Goal: Task Accomplishment & Management: Use online tool/utility

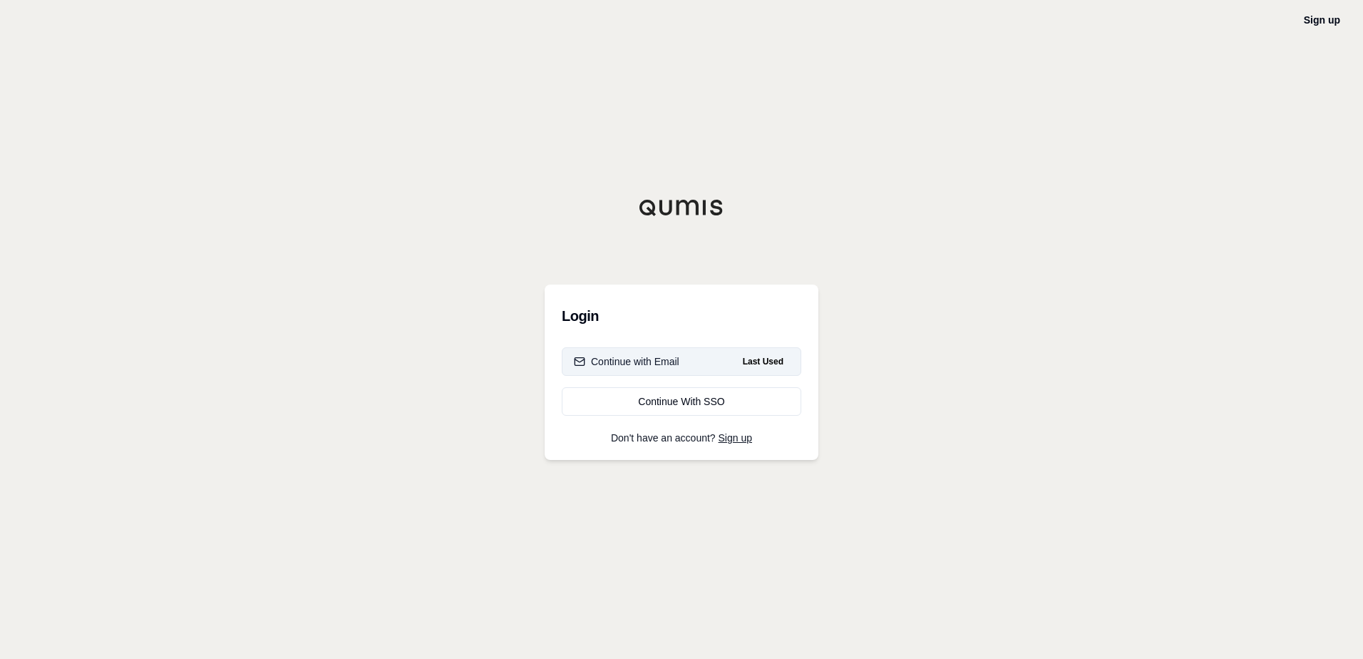
click at [643, 359] on div "Continue with Email" at bounding box center [627, 361] width 106 height 14
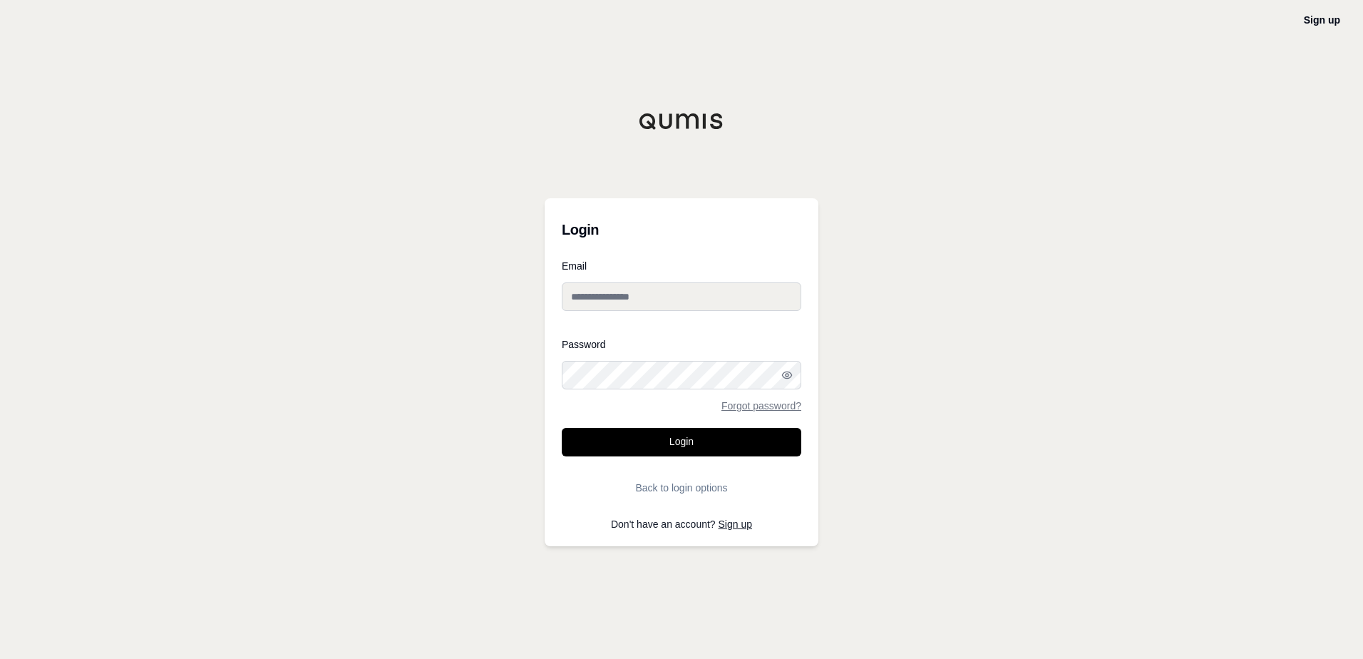
click at [738, 302] on input "Email" at bounding box center [682, 296] width 240 height 29
paste input "**********"
type input "**********"
click at [653, 437] on button "Login" at bounding box center [682, 442] width 240 height 29
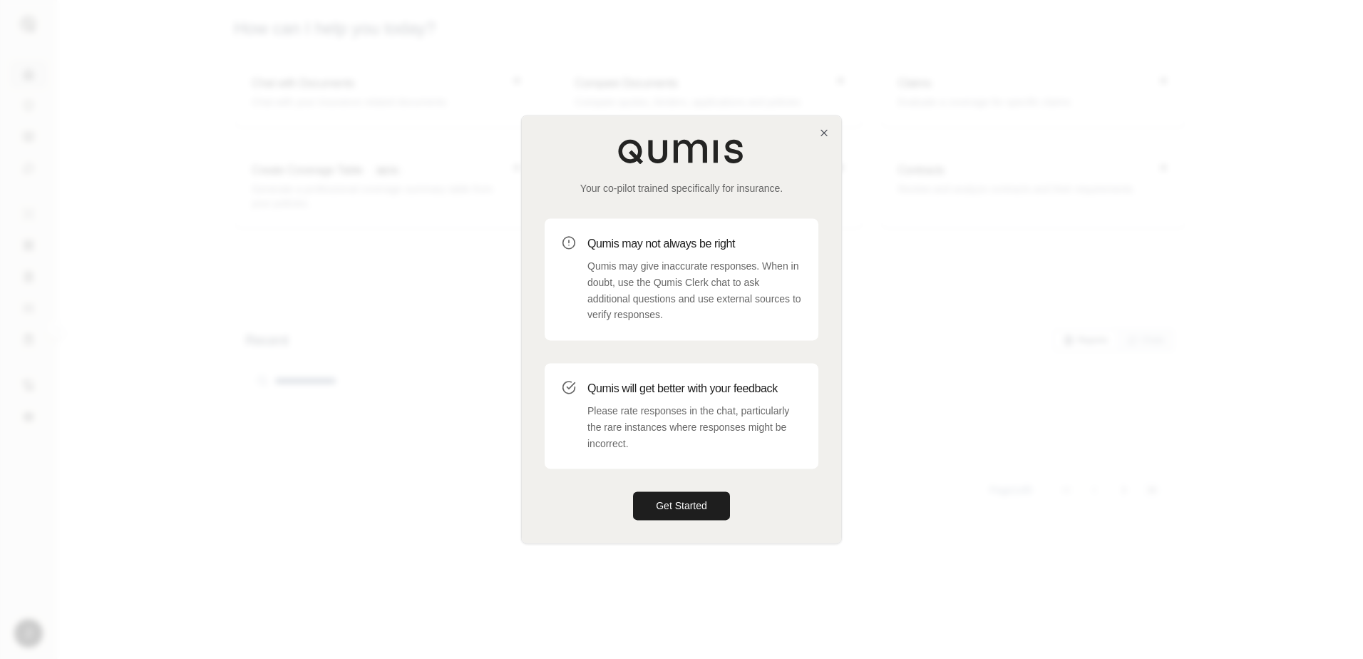
click at [818, 126] on div "Your co-pilot trained specifically for insurance. Qumis may not always be right…" at bounding box center [681, 328] width 319 height 427
click at [819, 130] on icon "button" at bounding box center [823, 132] width 11 height 11
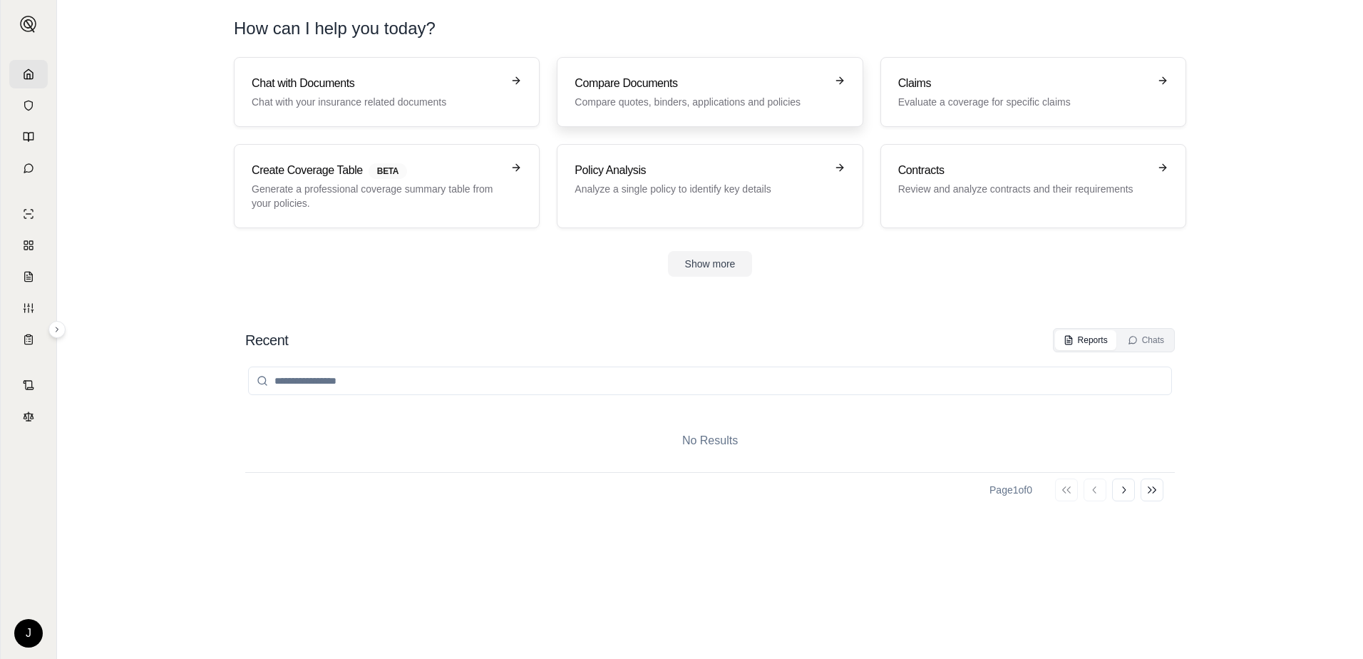
click at [726, 91] on h3 "Compare Documents" at bounding box center [700, 83] width 250 height 17
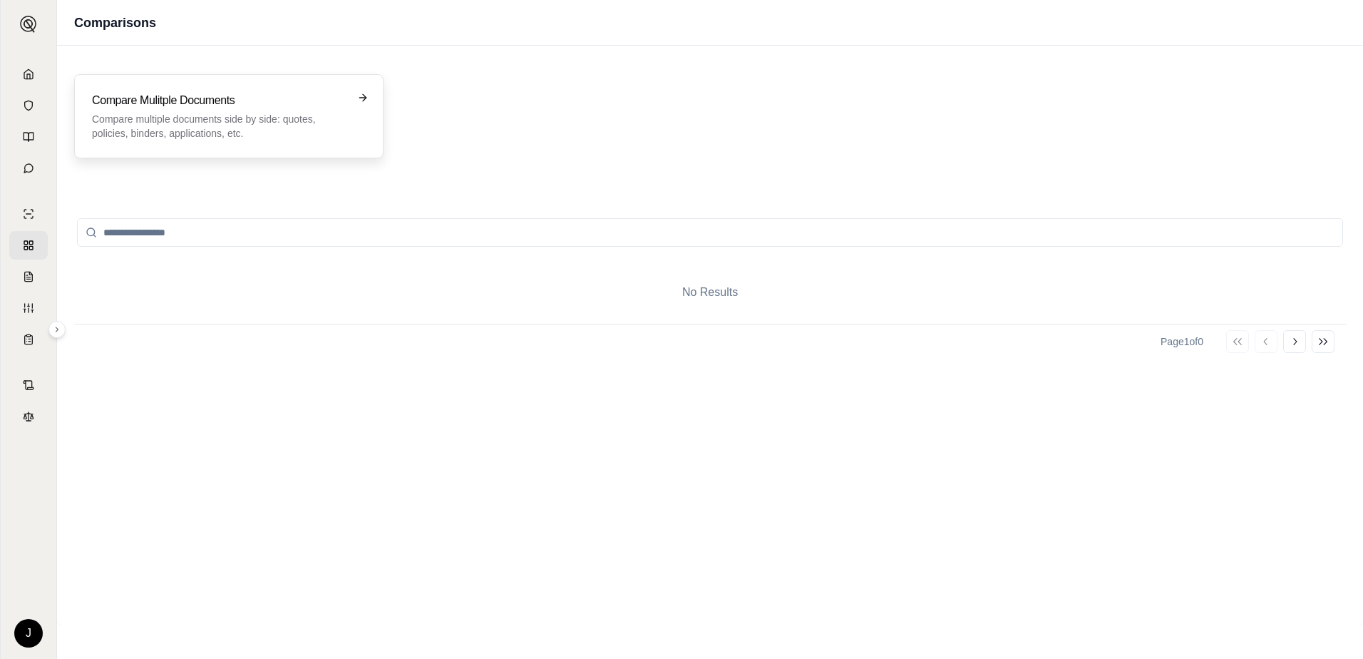
click at [200, 105] on h3 "Compare Mulitple Documents" at bounding box center [219, 100] width 254 height 17
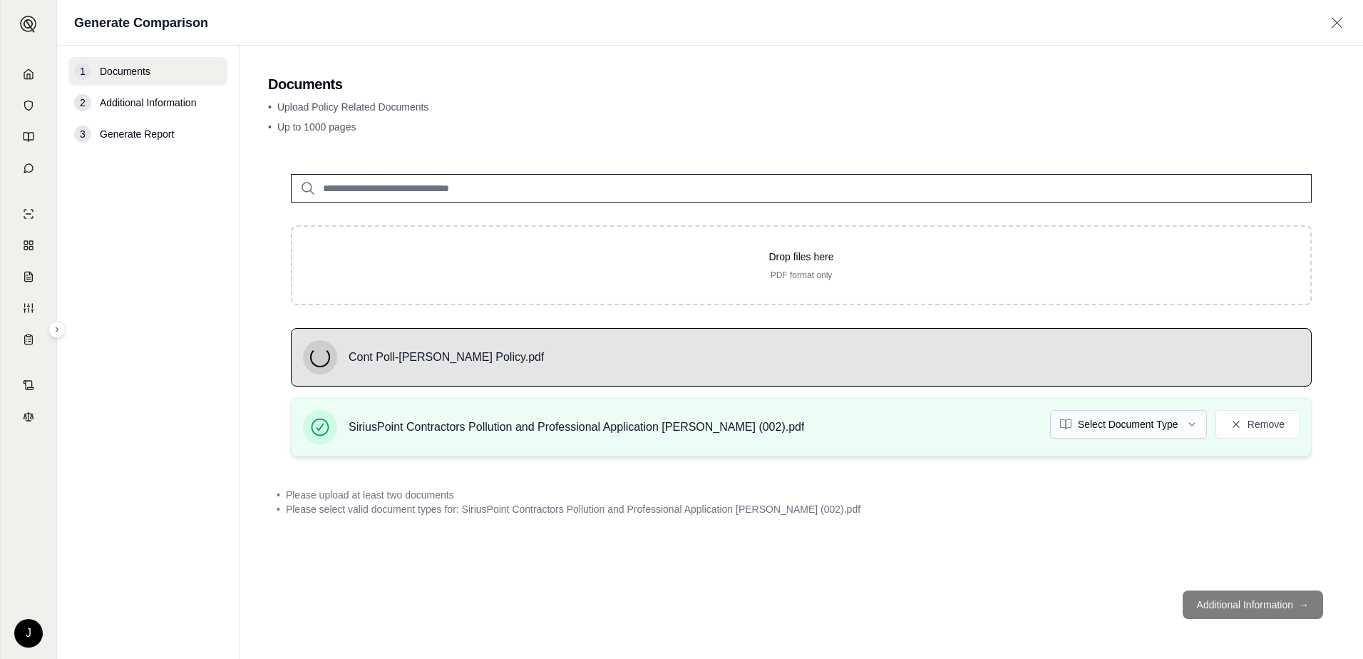
click at [1134, 423] on html "J Generate Comparison 1 Documents 2 Additional Information 3 Generate Report Do…" at bounding box center [681, 329] width 1363 height 659
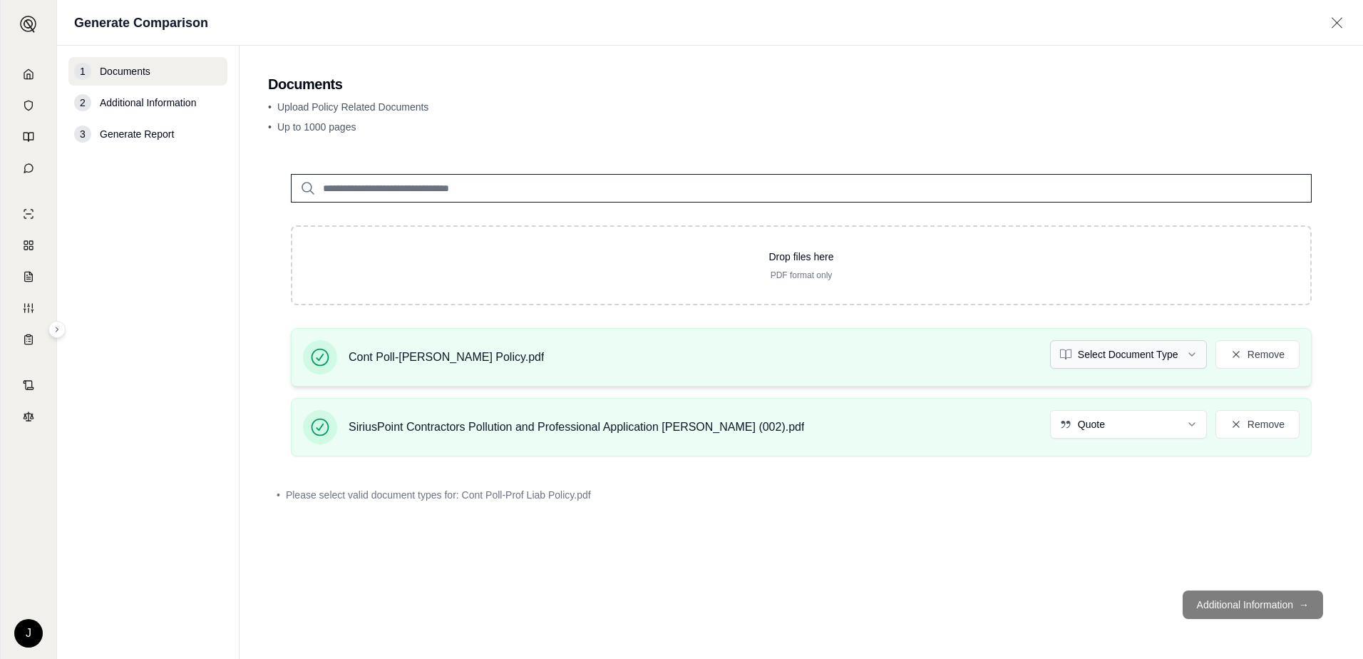
click at [1103, 356] on html "Document type updated successfully J Generate Comparison 1 Documents 2 Addition…" at bounding box center [681, 329] width 1363 height 659
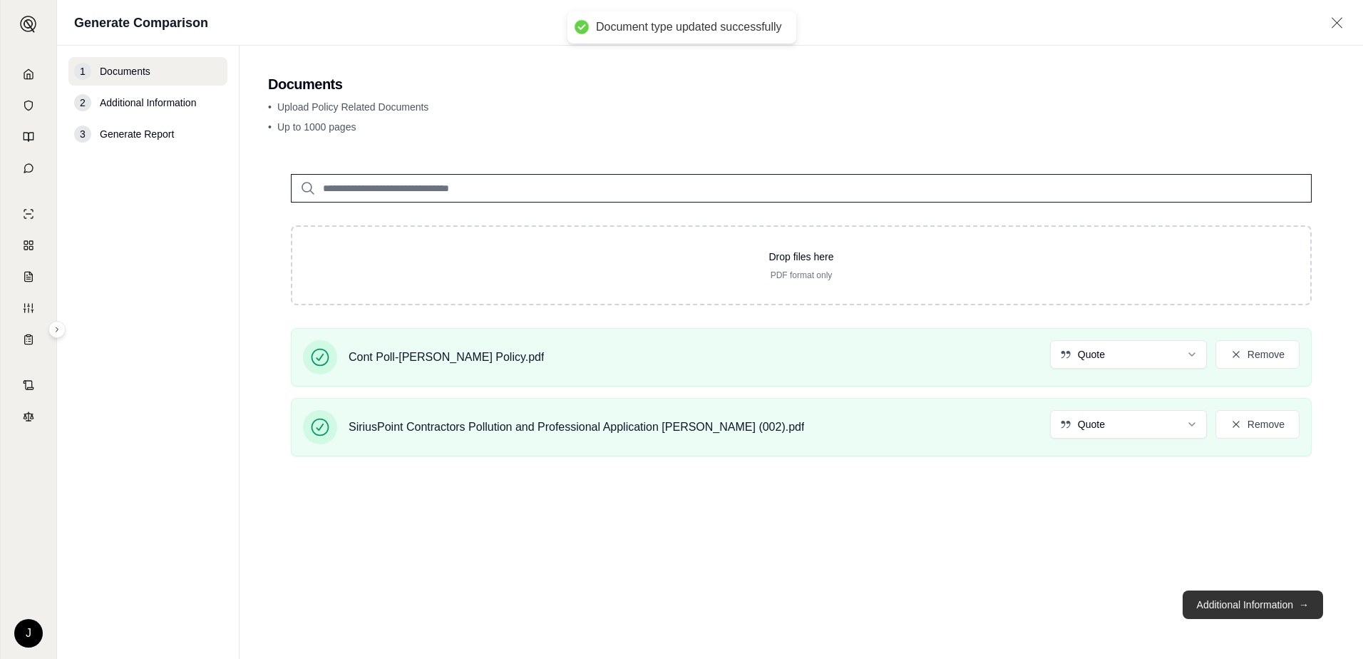
click at [1248, 599] on button "Additional Information →" at bounding box center [1253, 604] width 140 height 29
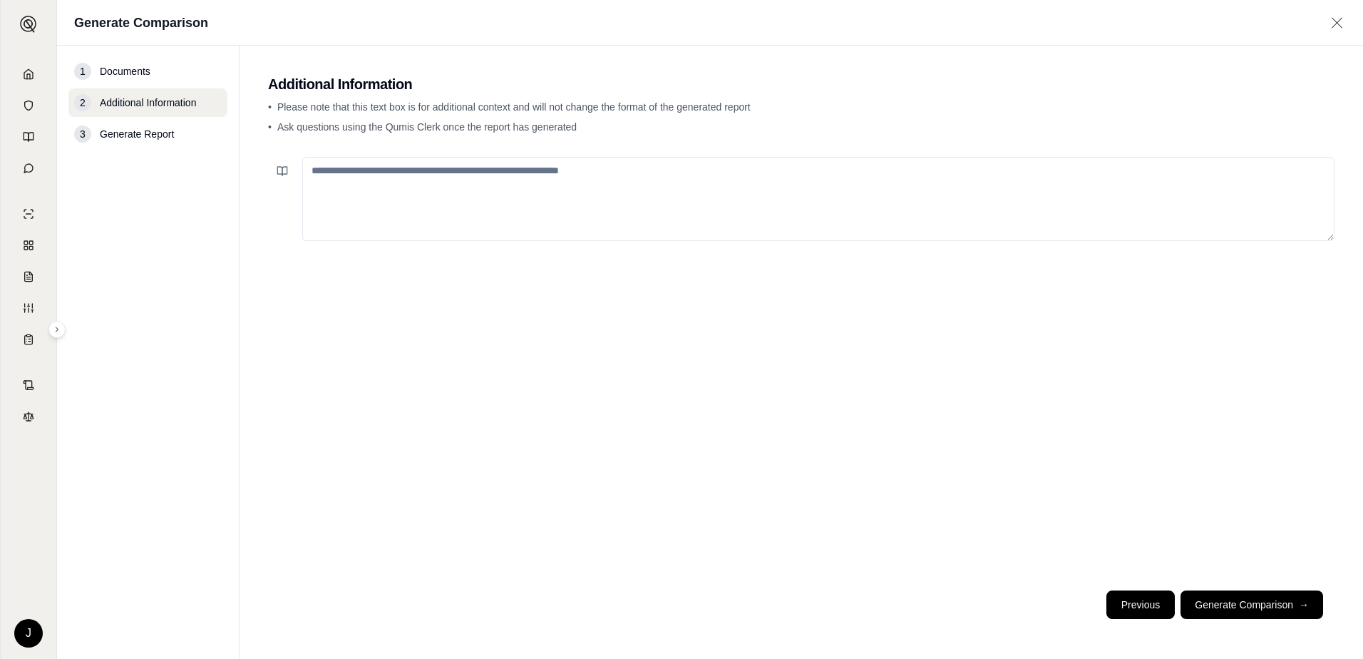
click at [1138, 603] on button "Previous" at bounding box center [1140, 604] width 68 height 29
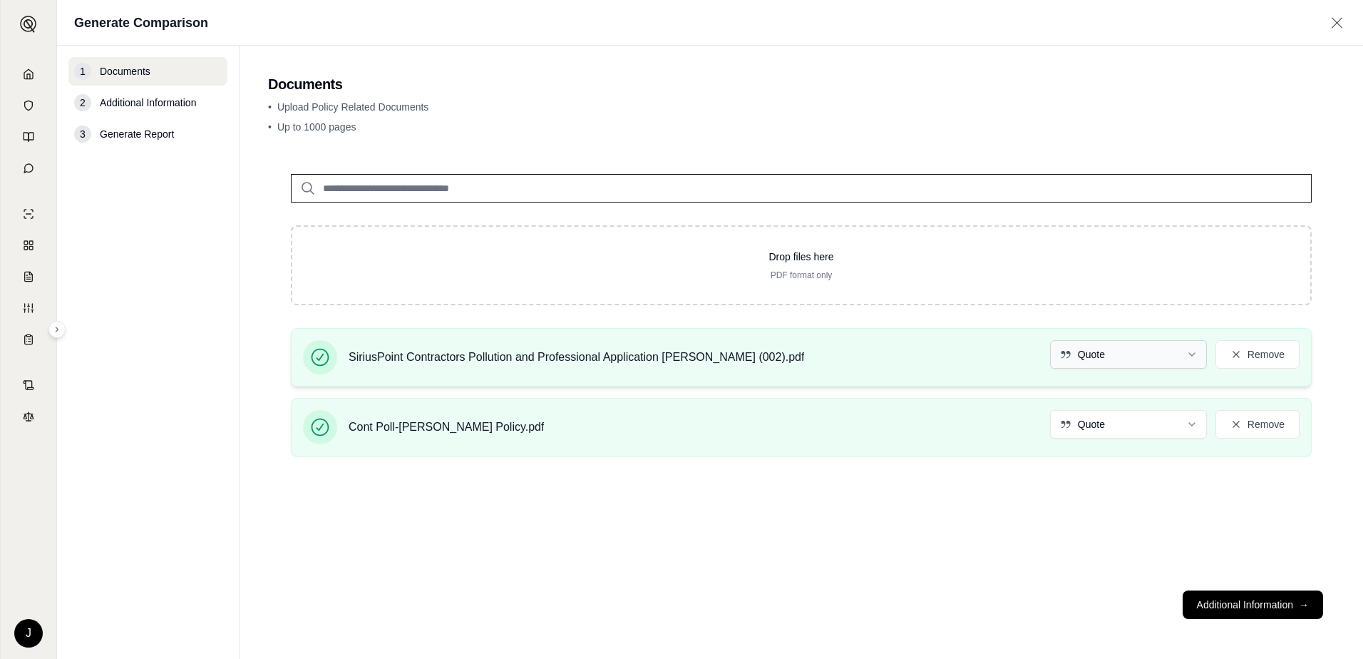
click at [1126, 341] on html "J Generate Comparison 1 Documents 2 Additional Information 3 Generate Report Do…" at bounding box center [681, 329] width 1363 height 659
click at [1131, 352] on html "Document type updated successfully J Generate Comparison 1 Documents 2 Addition…" at bounding box center [681, 329] width 1363 height 659
click at [1129, 423] on html "Document type updated successfully J Generate Comparison 1 Documents 2 Addition…" at bounding box center [681, 329] width 1363 height 659
click at [1233, 600] on button "Additional Information →" at bounding box center [1253, 604] width 140 height 29
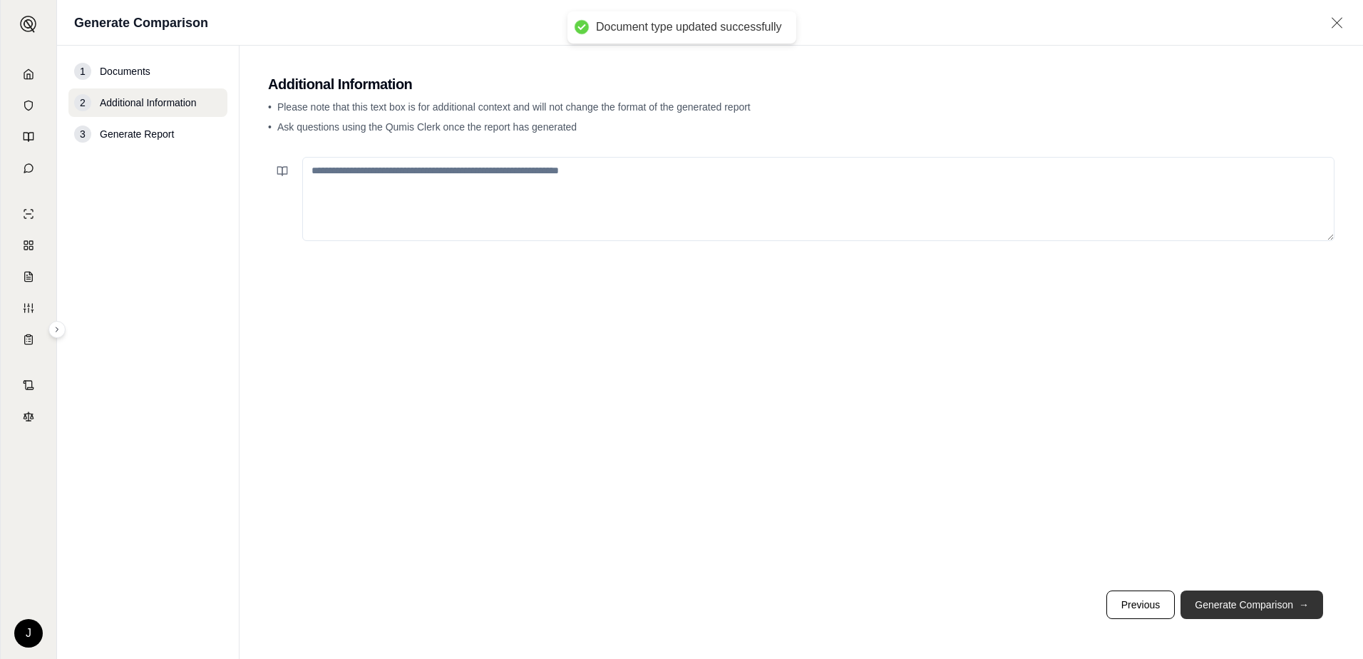
click at [1233, 608] on button "Generate Comparison →" at bounding box center [1252, 604] width 143 height 29
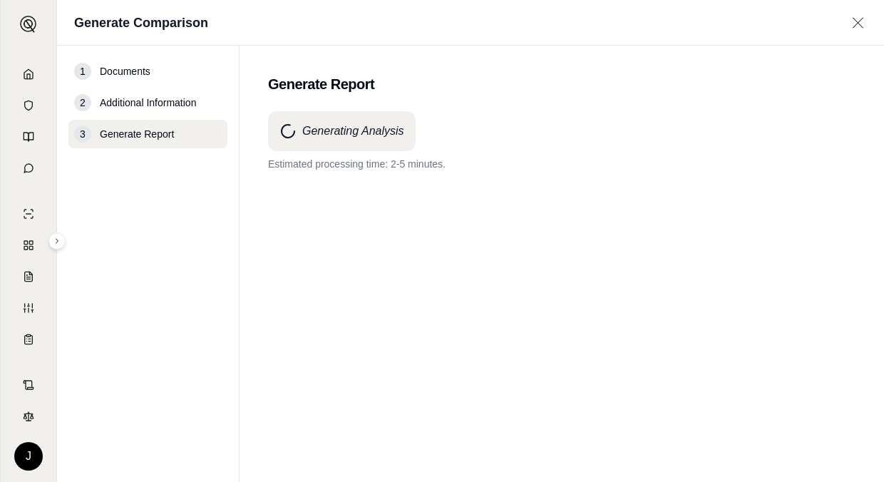
click at [110, 68] on span "Documents" at bounding box center [125, 71] width 51 height 14
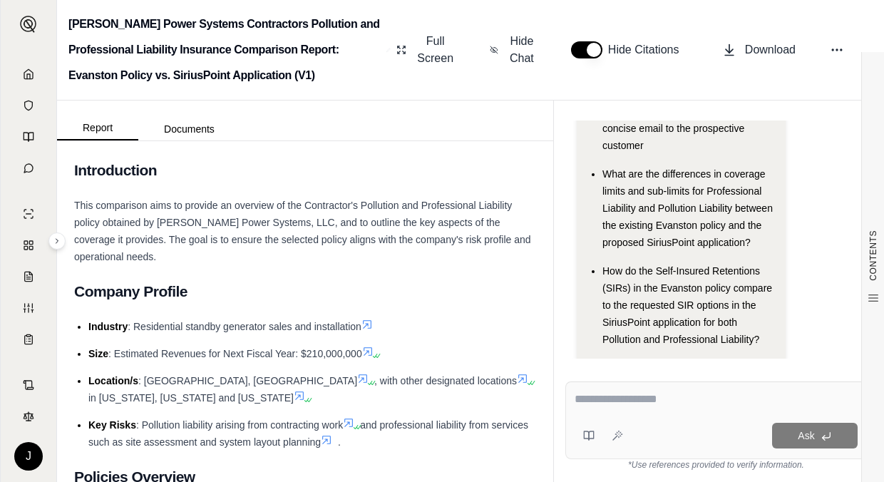
scroll to position [143, 0]
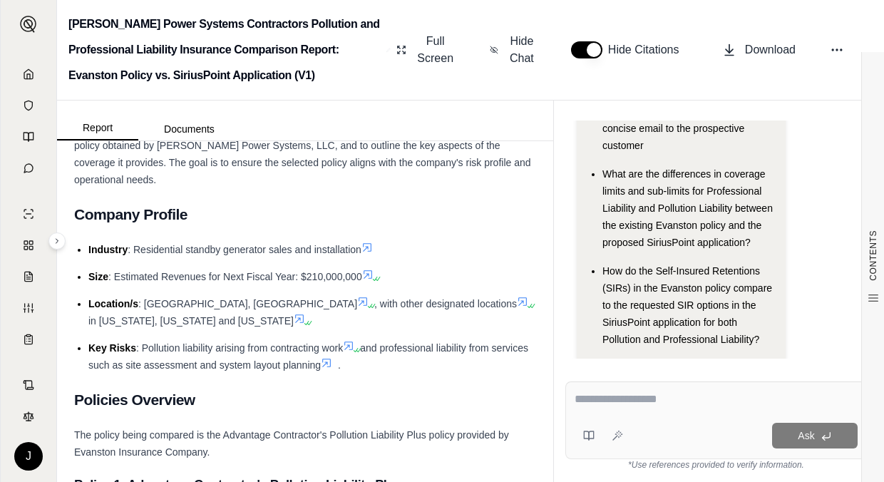
click at [667, 394] on textarea at bounding box center [716, 399] width 283 height 17
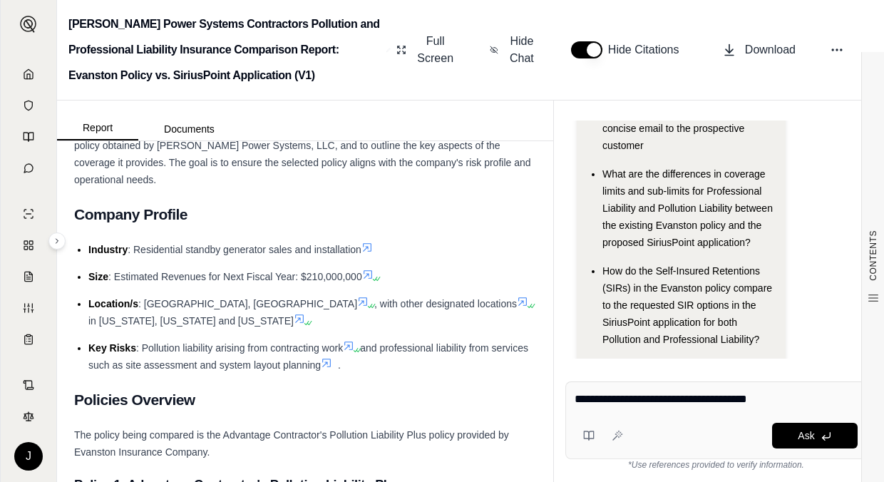
type textarea "**********"
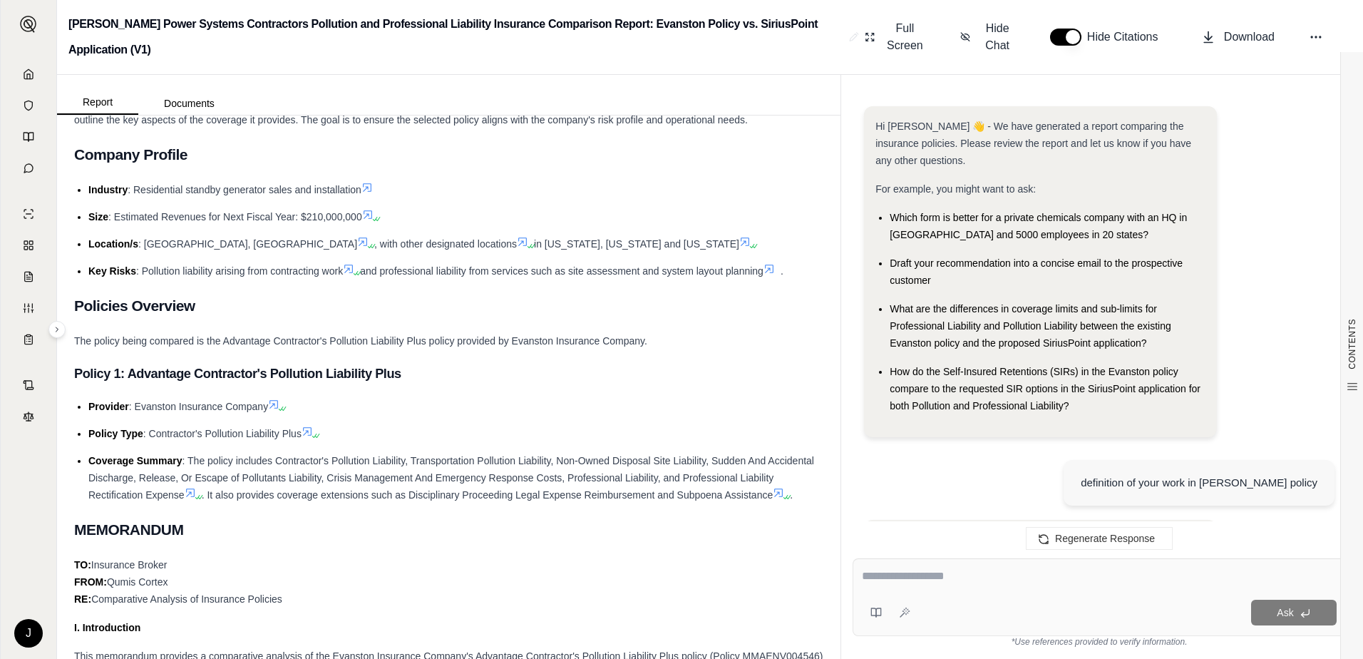
scroll to position [761, 0]
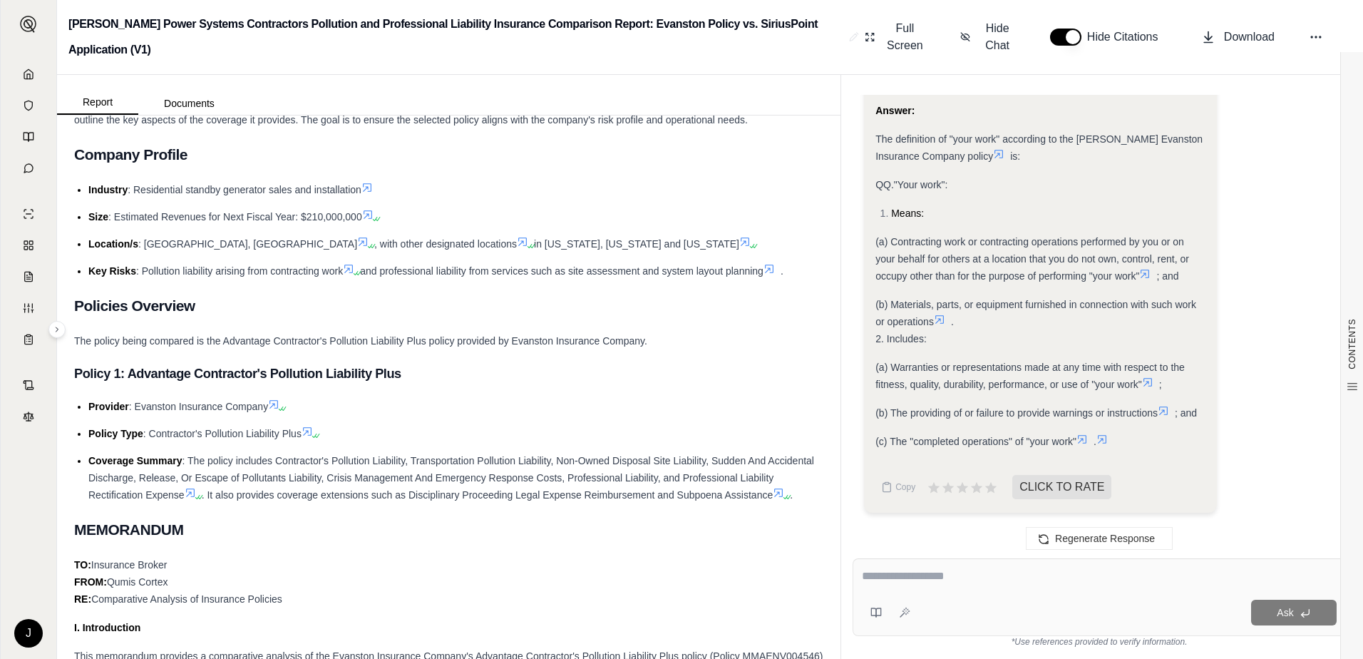
click at [994, 155] on icon at bounding box center [998, 154] width 9 height 9
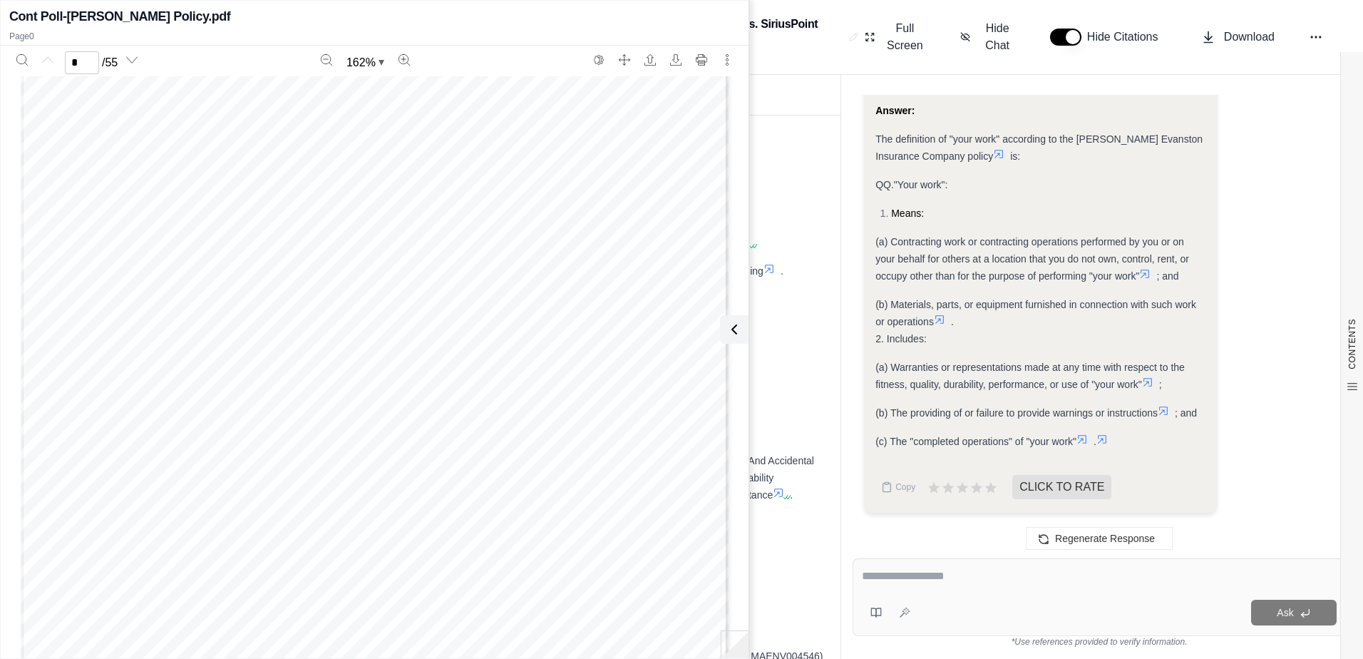
scroll to position [428, 0]
click at [1149, 277] on icon at bounding box center [1144, 273] width 11 height 11
drag, startPoint x: 128, startPoint y: 284, endPoint x: 174, endPoint y: 374, distance: 100.4
click at [174, 374] on div "Page 39" at bounding box center [375, 534] width 708 height 916
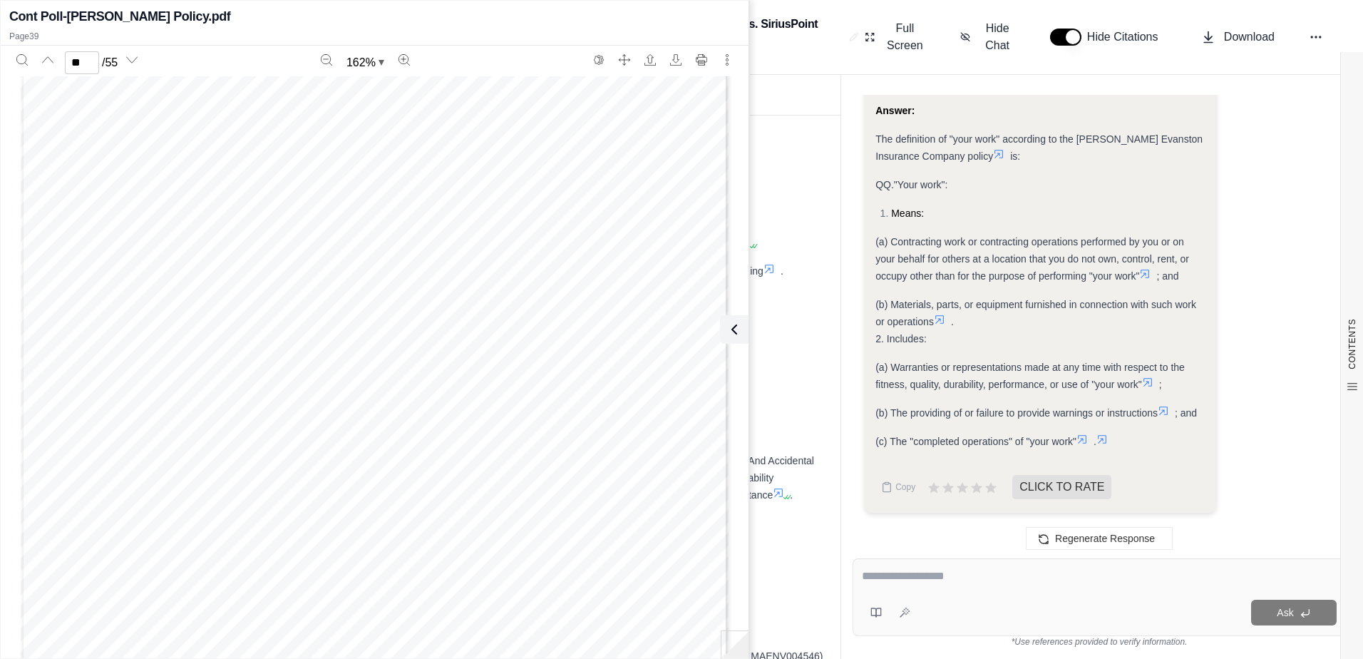
scroll to position [34955, 0]
drag, startPoint x: 145, startPoint y: 500, endPoint x: 120, endPoint y: 494, distance: 25.8
click at [121, 497] on div "Page 39" at bounding box center [375, 392] width 708 height 916
drag, startPoint x: 123, startPoint y: 489, endPoint x: 162, endPoint y: 513, distance: 45.1
click at [150, 510] on div "Page 39" at bounding box center [375, 392] width 708 height 916
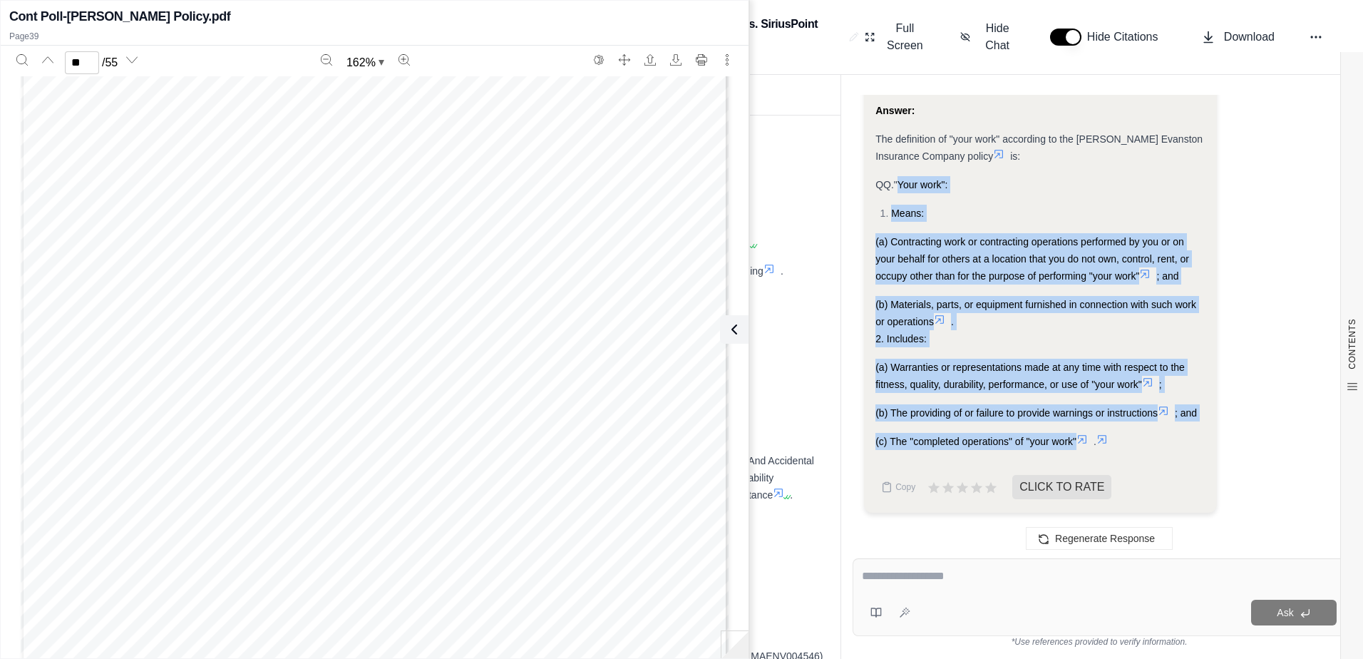
drag, startPoint x: 897, startPoint y: 183, endPoint x: 1076, endPoint y: 442, distance: 314.6
click at [1076, 442] on div "Analysis: Okay, I need to find the definition of "your work" in the [PERSON_NAM…" at bounding box center [1040, 110] width 330 height 680
click at [913, 329] on div "(b) Materials, parts, or equipment furnished in connection with such work or op…" at bounding box center [1040, 321] width 330 height 51
drag, startPoint x: 1076, startPoint y: 443, endPoint x: 890, endPoint y: 187, distance: 316.0
click at [890, 187] on div "Analysis: Okay, I need to find the definition of "your work" in the [PERSON_NAM…" at bounding box center [1040, 110] width 330 height 680
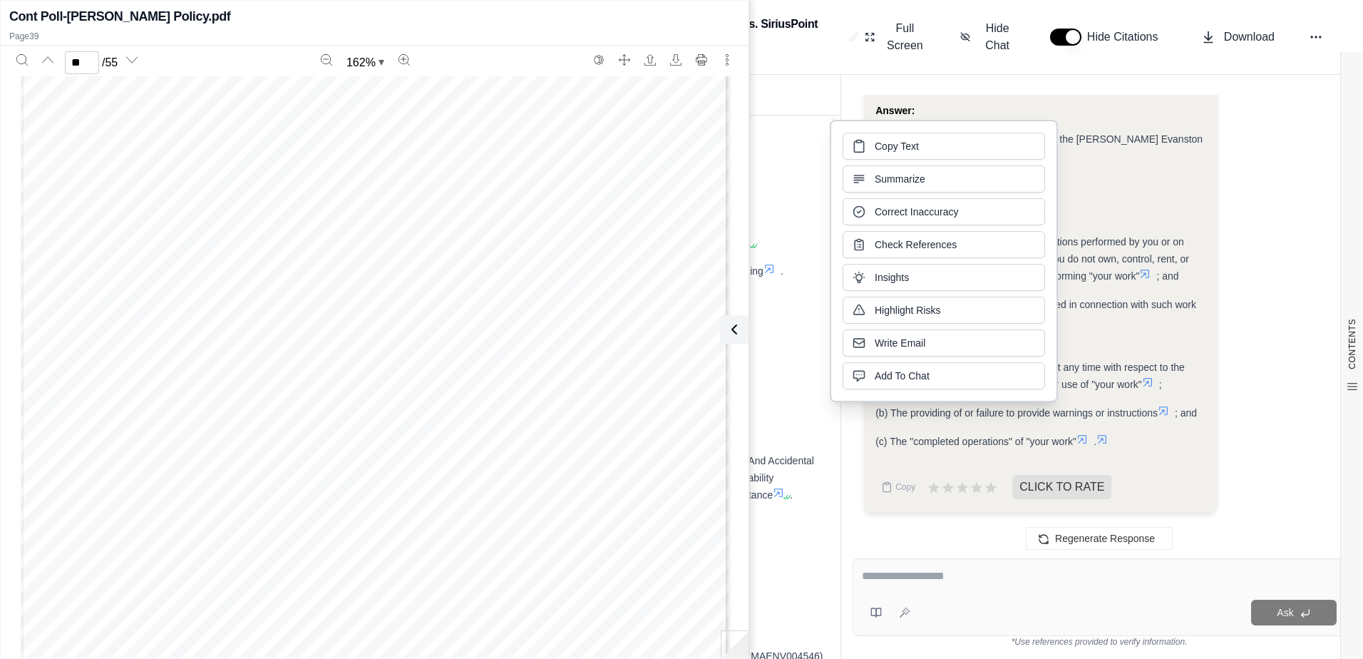
drag, startPoint x: 890, startPoint y: 187, endPoint x: 878, endPoint y: 145, distance: 44.5
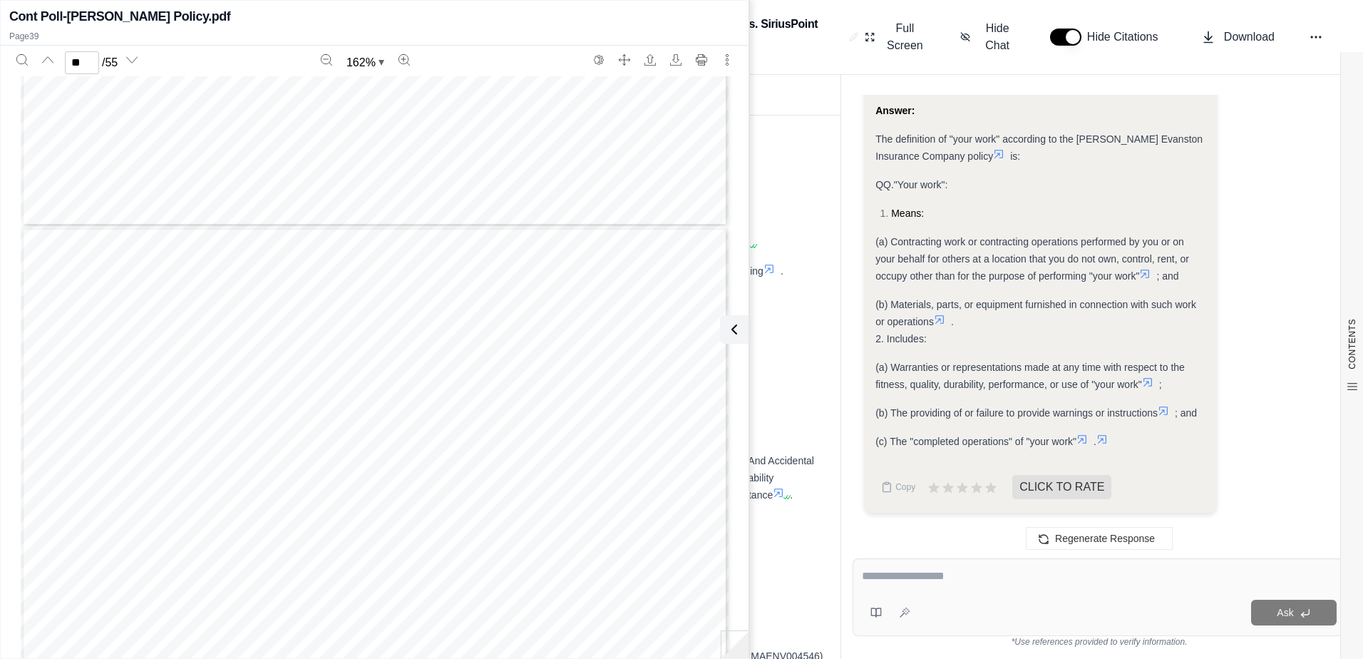
scroll to position [14704, 0]
type input "**"
click at [980, 577] on textarea at bounding box center [1099, 575] width 475 height 17
type textarea "**********"
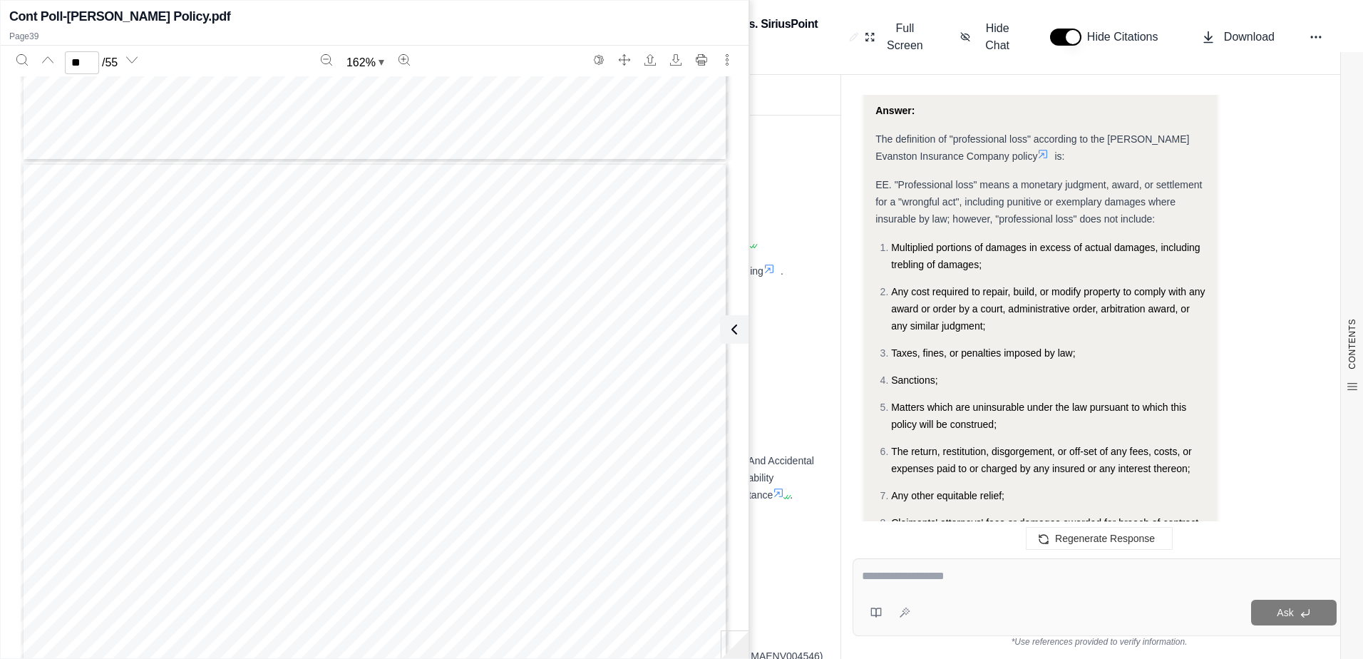
scroll to position [1510, 0]
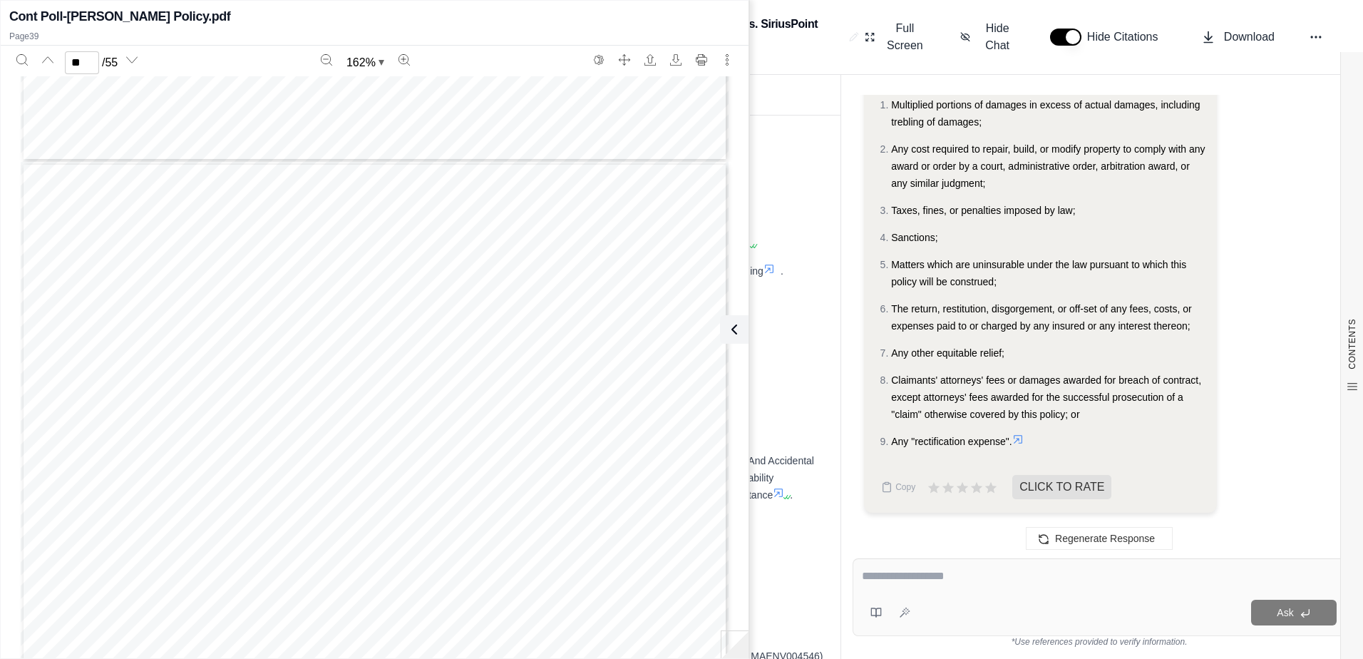
click at [1002, 226] on div "Analysis: Okay, I need to find the definition of "professional loss" in the [PE…" at bounding box center [1040, 47] width 330 height 806
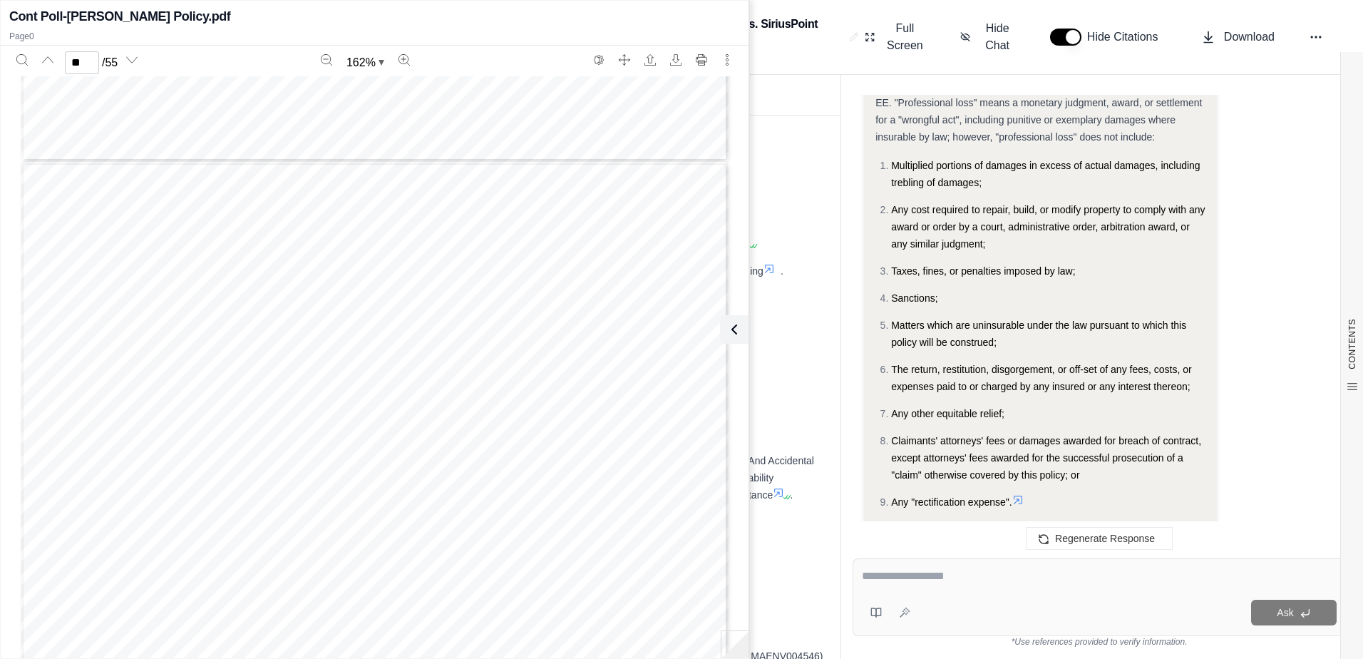
scroll to position [1581, 0]
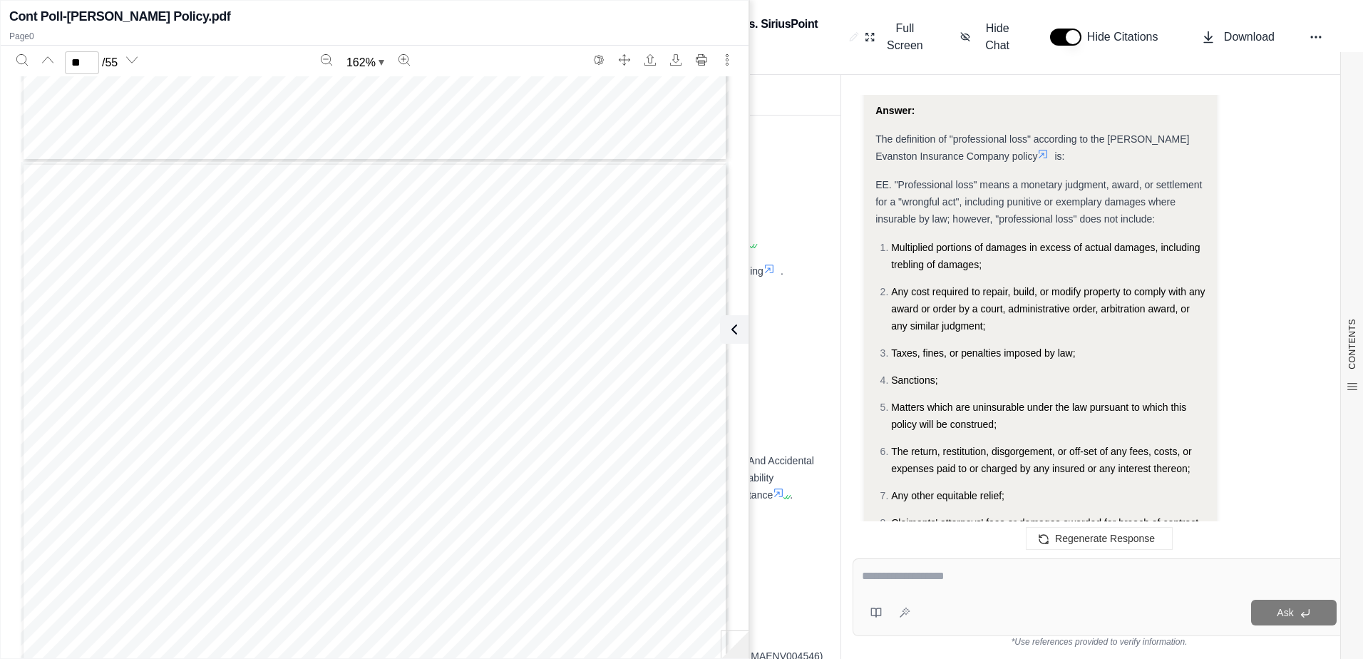
click at [1037, 157] on icon at bounding box center [1042, 153] width 11 height 11
click at [1037, 153] on icon at bounding box center [1042, 153] width 11 height 11
click at [1037, 152] on icon at bounding box center [1042, 153] width 11 height 11
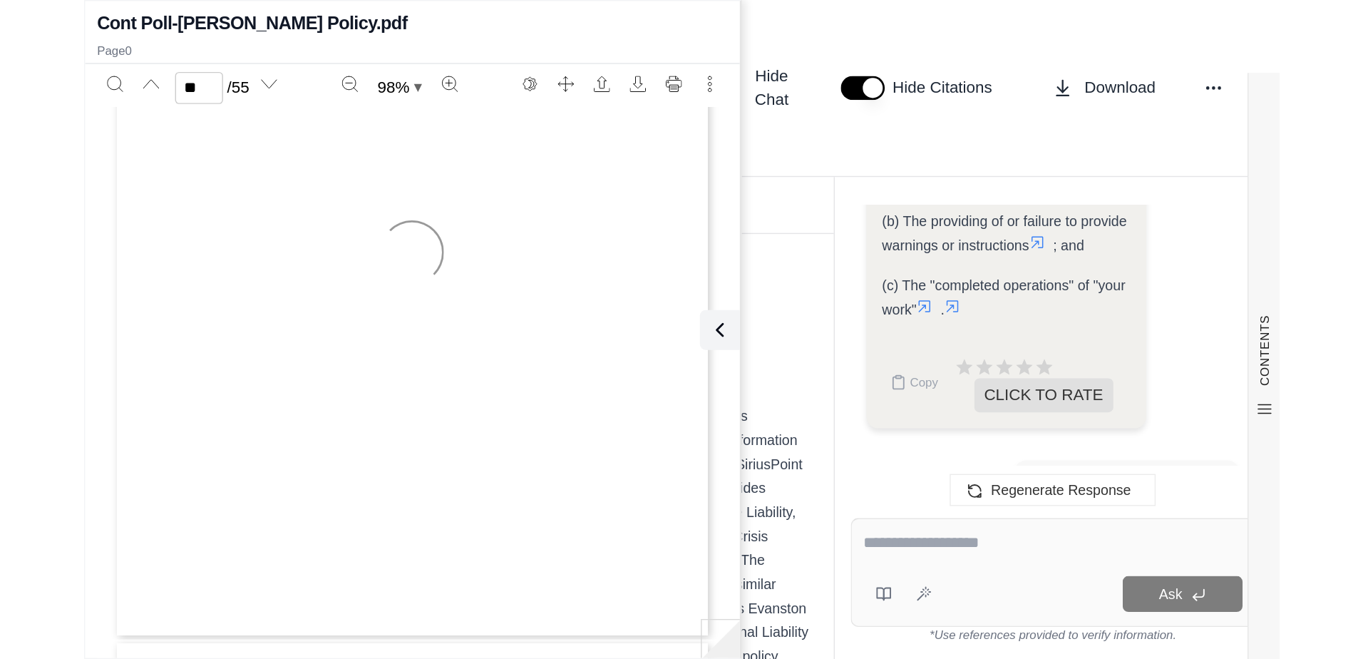
scroll to position [570, 0]
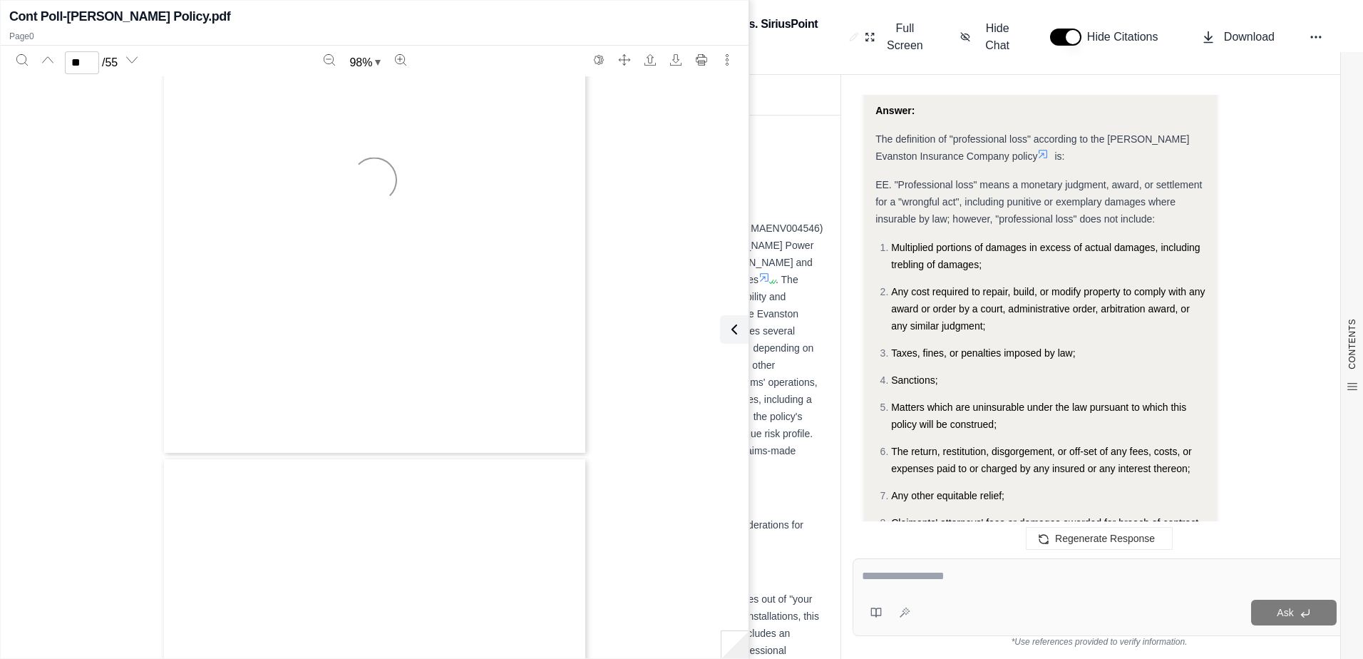
type input "**"
